Goal: Information Seeking & Learning: Understand process/instructions

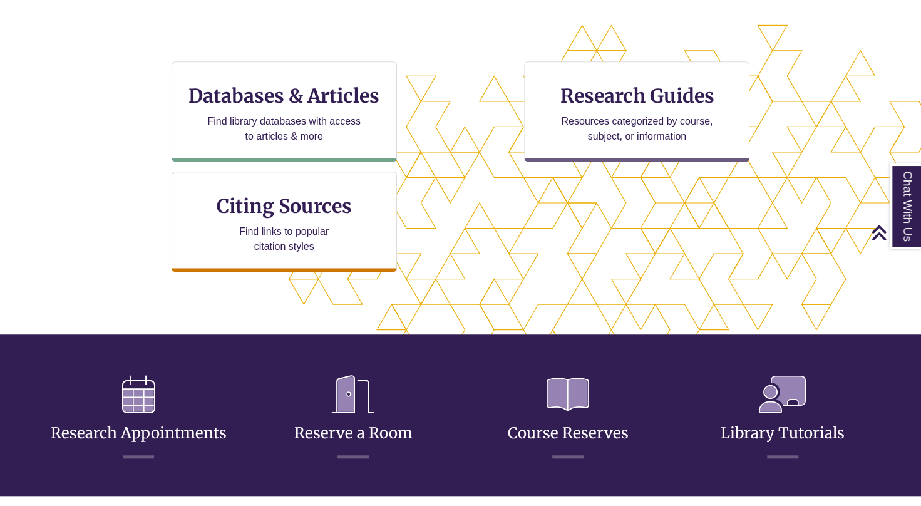
scroll to position [334, 814]
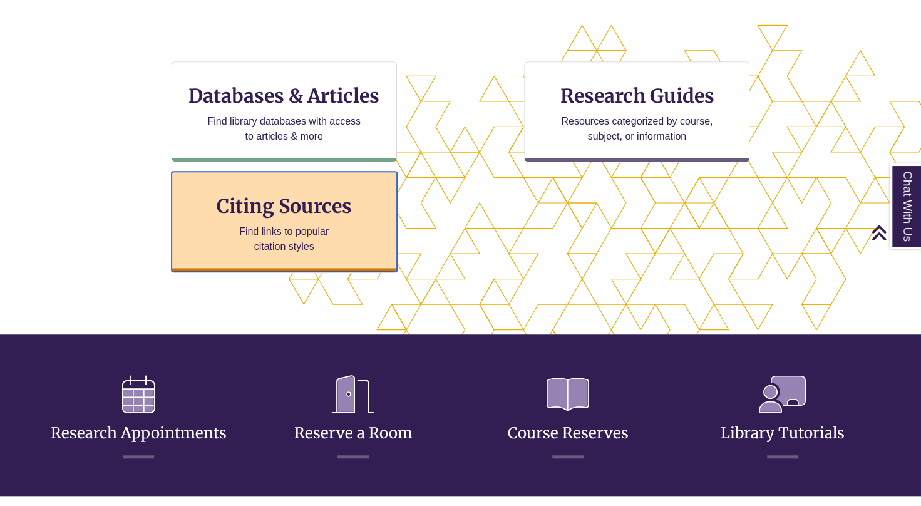
click at [292, 210] on h3 "Citing Sources" at bounding box center [284, 206] width 153 height 24
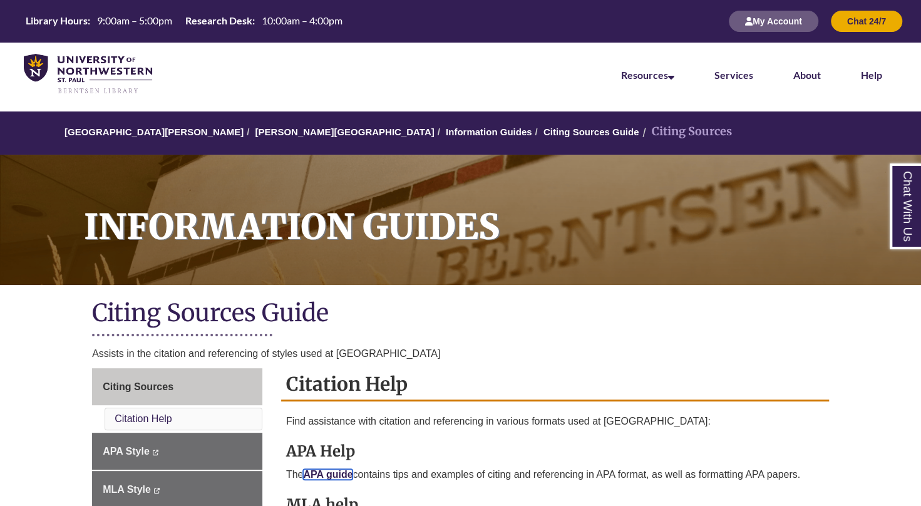
click at [337, 469] on link "APA guide" at bounding box center [327, 474] width 49 height 11
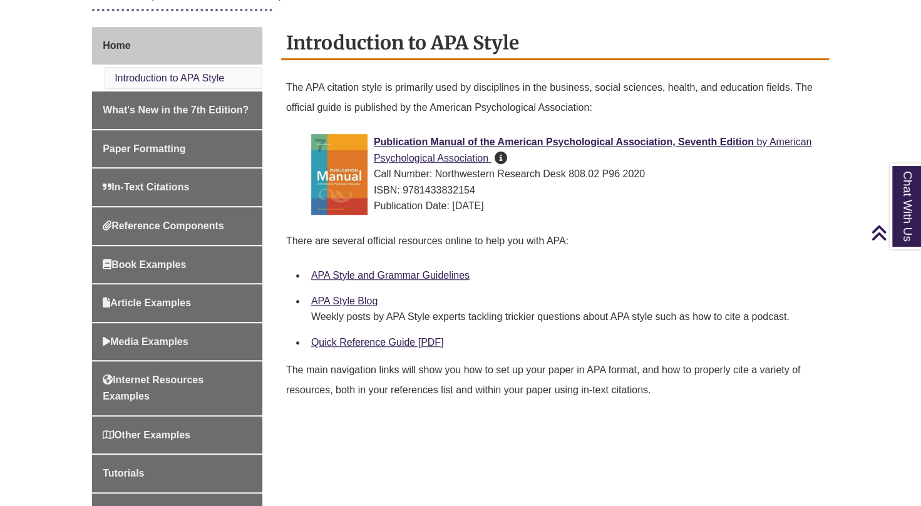
scroll to position [330, 0]
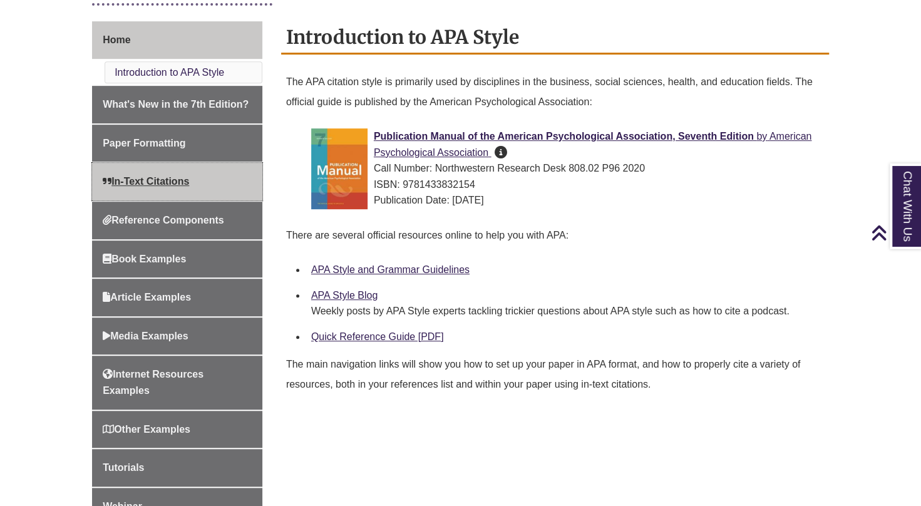
click at [136, 180] on span "In-Text Citations" at bounding box center [146, 181] width 86 height 11
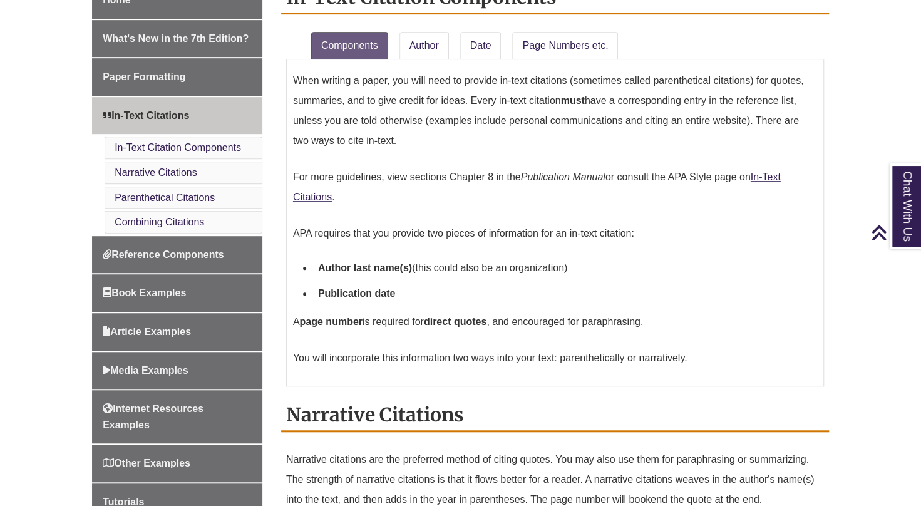
scroll to position [364, 0]
